Goal: Information Seeking & Learning: Learn about a topic

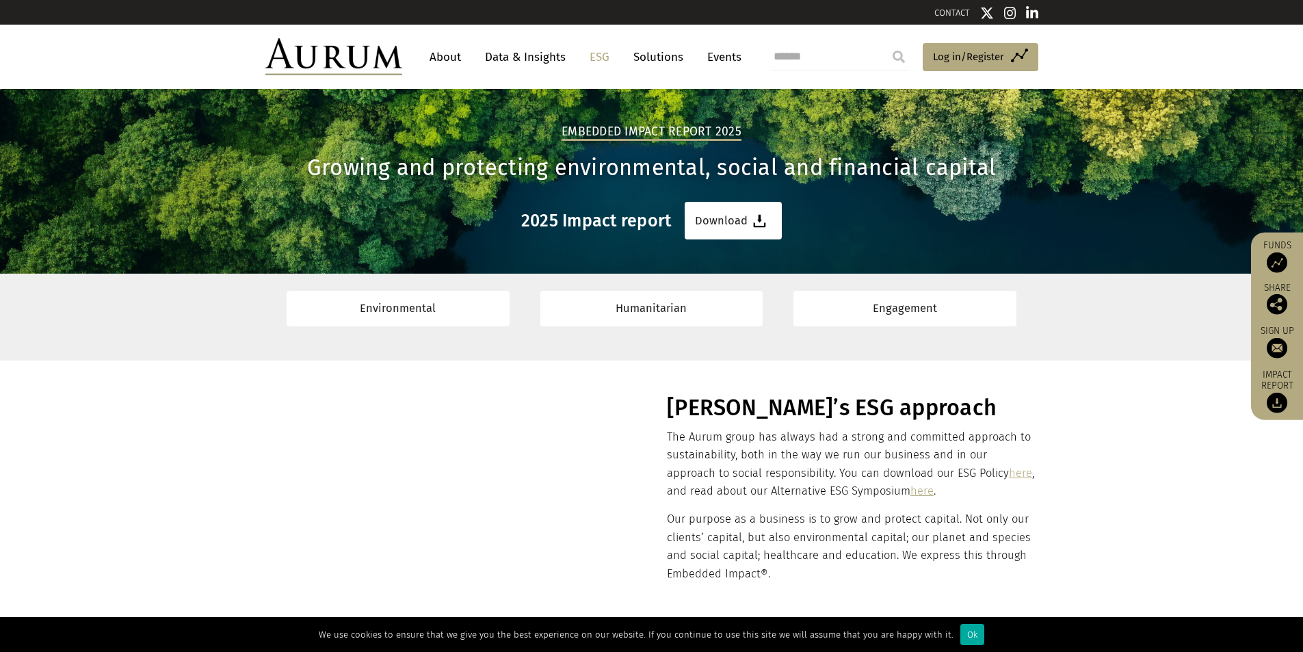
click at [440, 53] on link "About" at bounding box center [445, 56] width 45 height 25
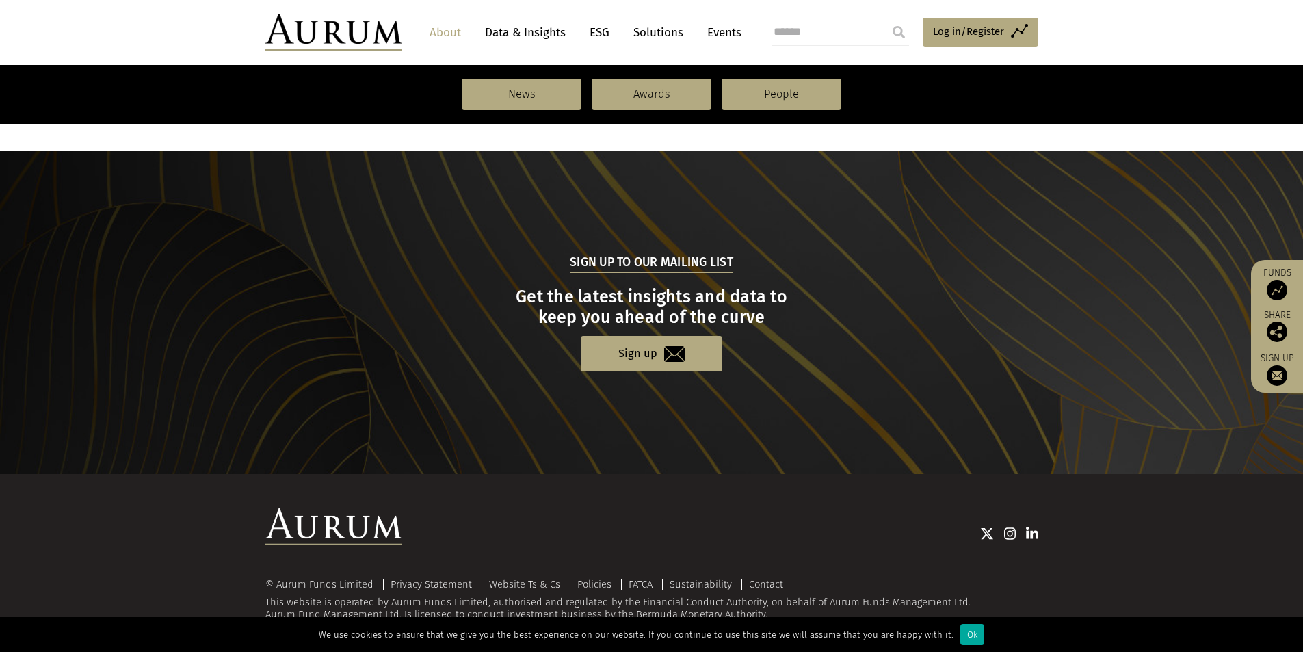
scroll to position [1389, 0]
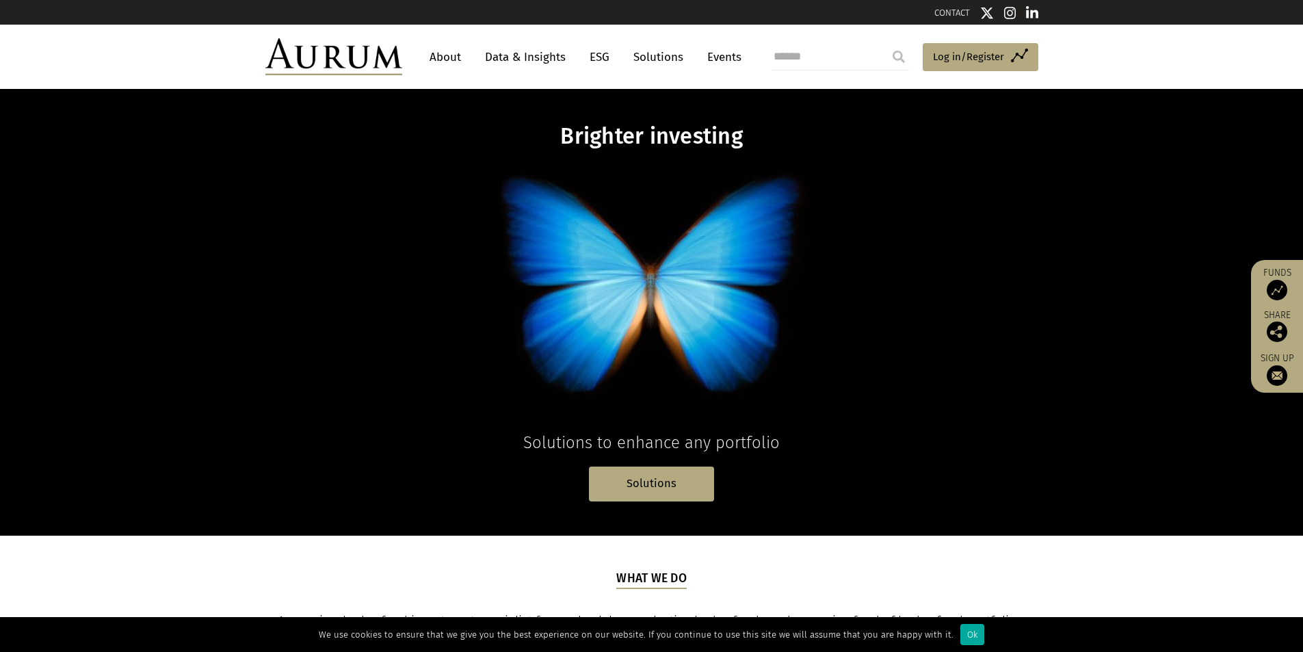
click at [592, 51] on link "ESG" at bounding box center [600, 56] width 34 height 25
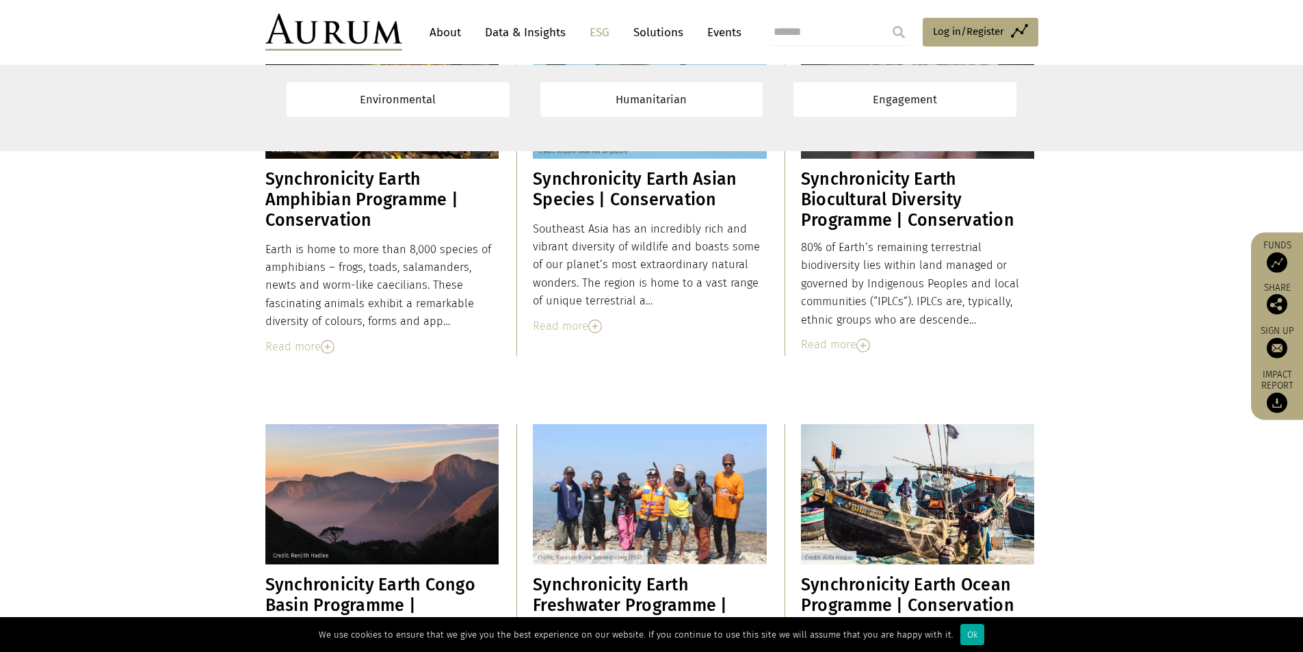
scroll to position [1778, 0]
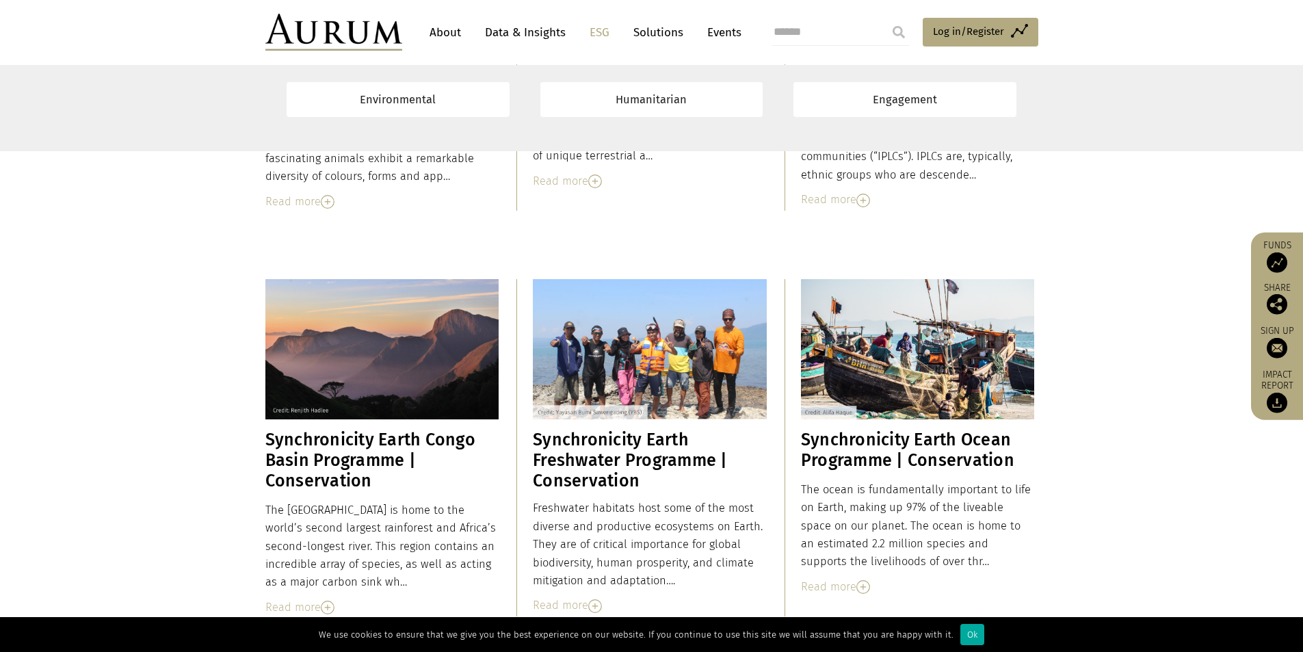
click at [449, 35] on link "About" at bounding box center [445, 32] width 45 height 25
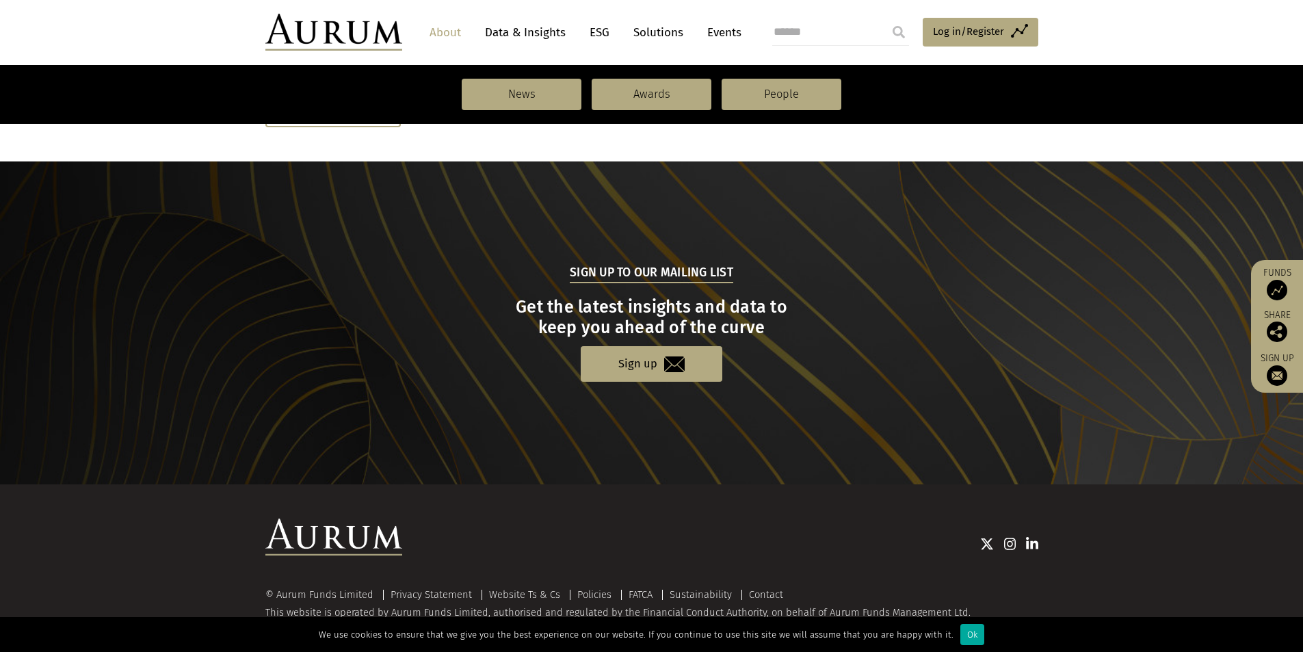
scroll to position [1389, 0]
